Goal: Task Accomplishment & Management: Use online tool/utility

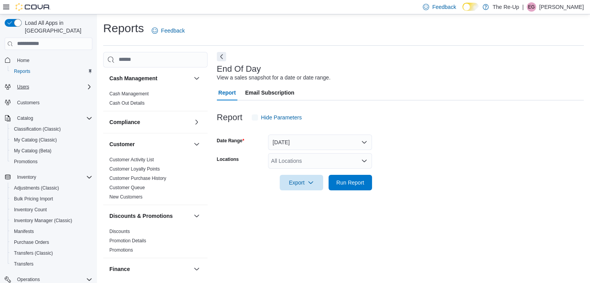
scroll to position [3, 0]
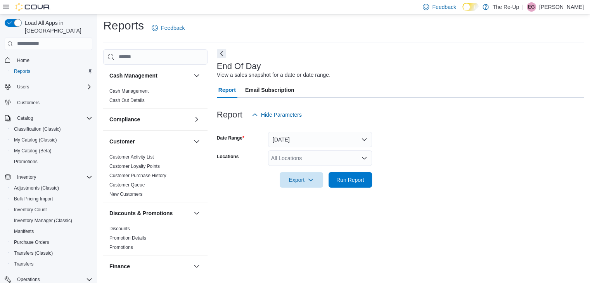
click at [226, 54] on button "Next" at bounding box center [221, 53] width 9 height 9
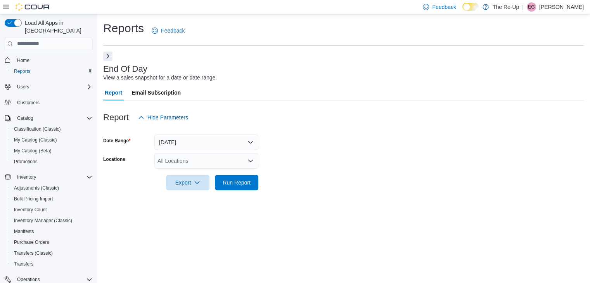
scroll to position [0, 0]
click at [213, 162] on div "All Locations" at bounding box center [207, 161] width 104 height 16
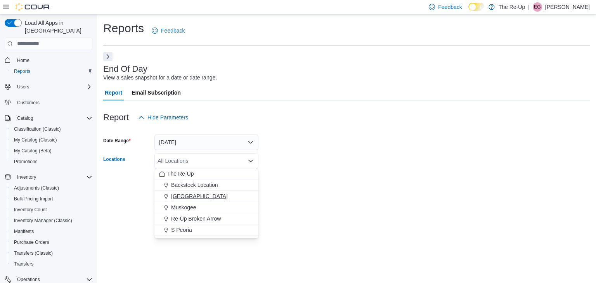
click at [208, 197] on div "[GEOGRAPHIC_DATA]" at bounding box center [206, 197] width 95 height 8
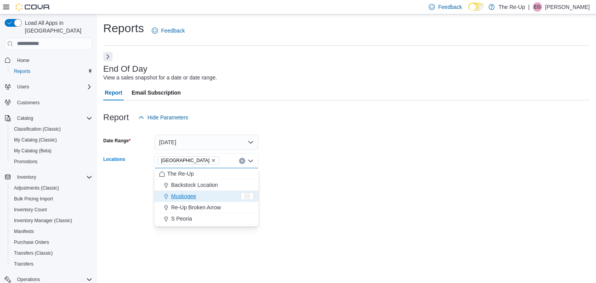
click at [322, 205] on div "Reports Feedback End Of Day View a sales snapshot for a date or date range. Rep…" at bounding box center [346, 110] width 499 height 192
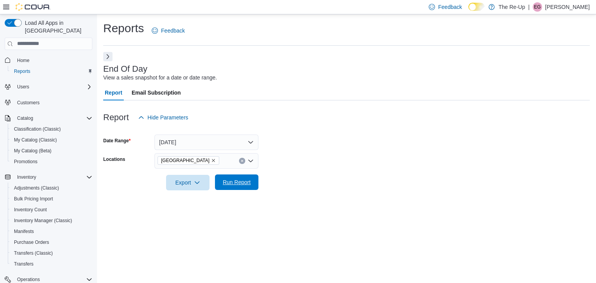
click at [240, 182] on span "Run Report" at bounding box center [237, 183] width 28 height 8
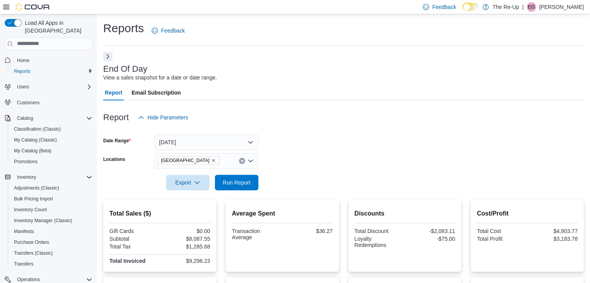
click at [105, 61] on div at bounding box center [343, 62] width 481 height 3
click at [107, 60] on button "Next" at bounding box center [107, 56] width 9 height 9
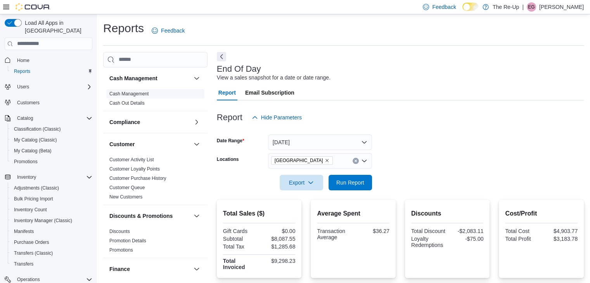
click at [118, 94] on link "Cash Management" at bounding box center [128, 93] width 39 height 5
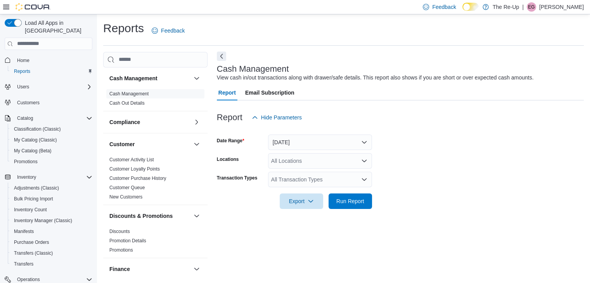
scroll to position [3, 0]
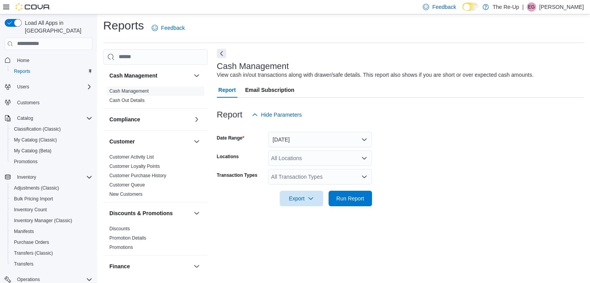
click at [222, 58] on button "Next" at bounding box center [221, 53] width 9 height 9
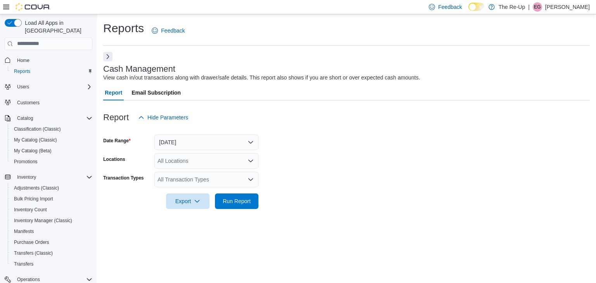
click at [163, 159] on div "All Locations" at bounding box center [207, 161] width 104 height 16
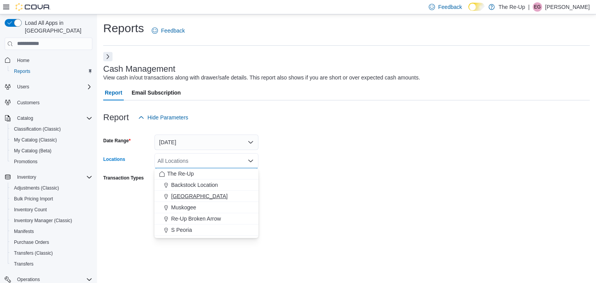
click at [172, 194] on span "[GEOGRAPHIC_DATA]" at bounding box center [199, 197] width 57 height 8
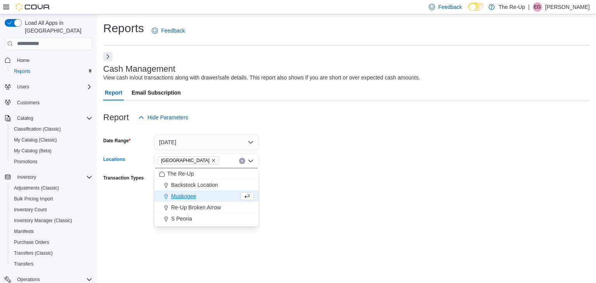
click at [323, 163] on form "Date Range [DATE] Locations [GEOGRAPHIC_DATA] Combo box. Selected. [GEOGRAPHIC_…" at bounding box center [346, 167] width 487 height 84
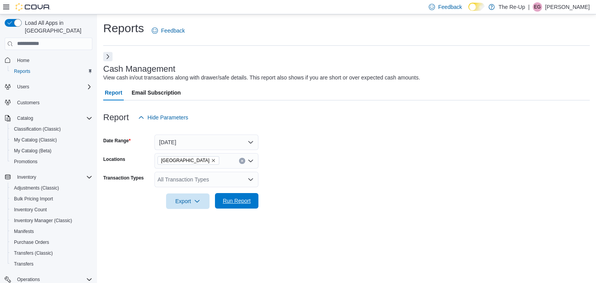
click at [240, 198] on span "Run Report" at bounding box center [237, 201] width 28 height 8
